Goal: Navigation & Orientation: Find specific page/section

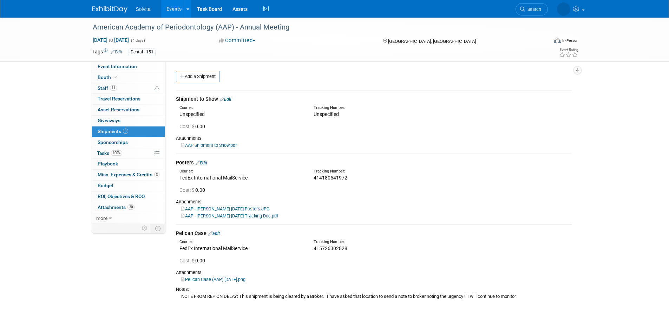
click at [106, 11] on img at bounding box center [109, 9] width 35 height 7
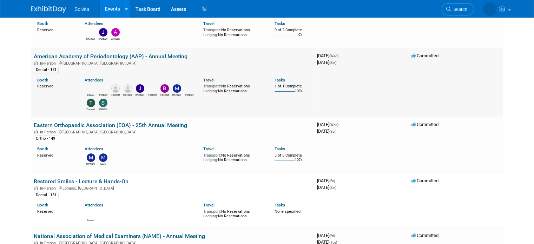
scroll to position [91, 0]
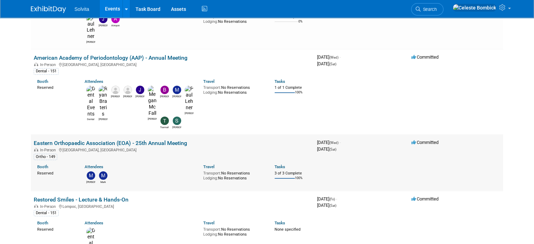
click at [152, 140] on link "Eastern Orthopaedic Association (EOA) - 25th Annual Meeting" at bounding box center [110, 143] width 153 height 7
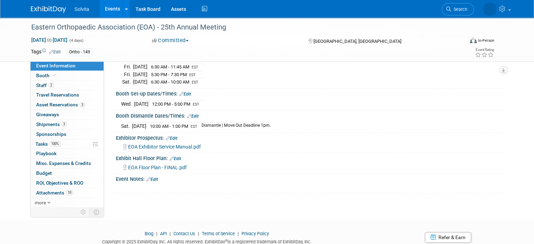
scroll to position [97, 0]
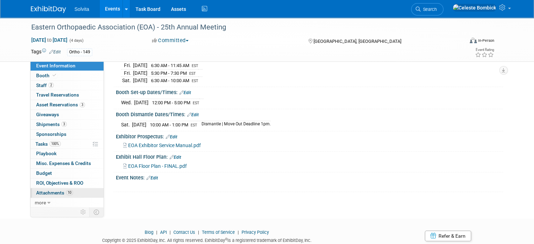
click at [66, 194] on span "10" at bounding box center [69, 192] width 7 height 5
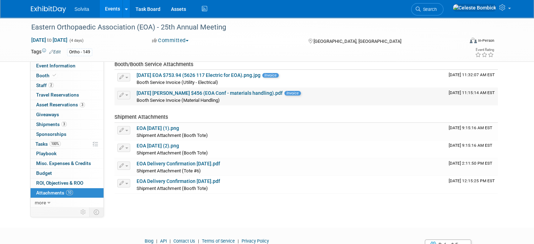
scroll to position [125, 0]
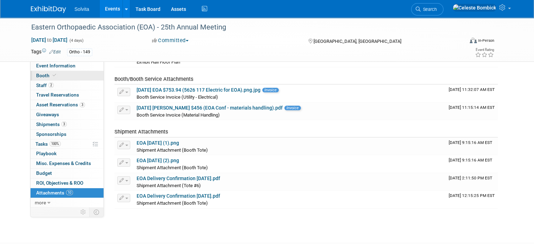
click at [31, 80] on link "Booth" at bounding box center [67, 75] width 73 height 9
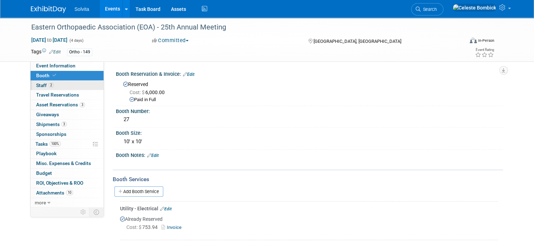
click at [31, 82] on link "2 Staff 2" at bounding box center [67, 85] width 73 height 9
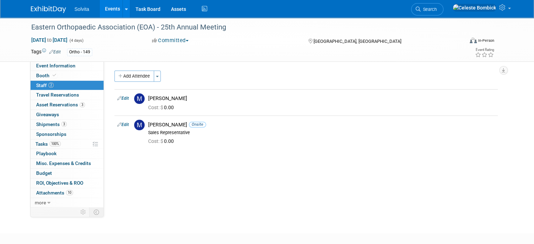
click at [43, 4] on link at bounding box center [53, 6] width 44 height 6
